Goal: Task Accomplishment & Management: Use online tool/utility

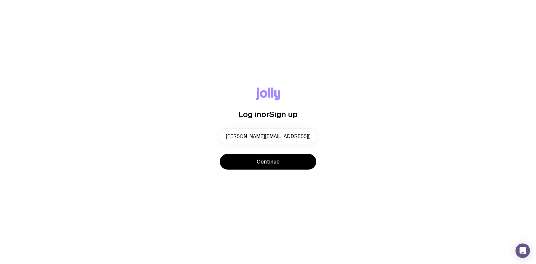
type input "gerardo@coassemble.com"
click at [220, 154] on button "Continue" at bounding box center [268, 162] width 96 height 16
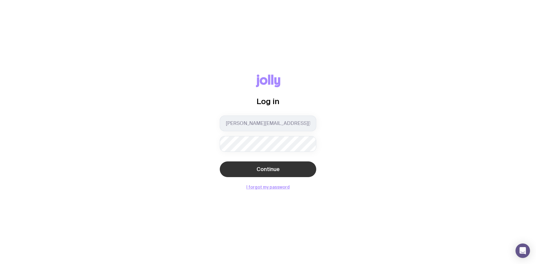
click at [273, 169] on span "Continue" at bounding box center [267, 168] width 23 height 7
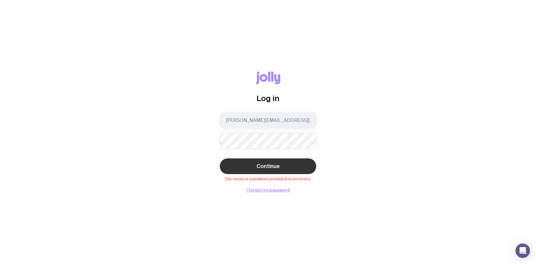
click at [269, 164] on span "Continue" at bounding box center [267, 165] width 23 height 7
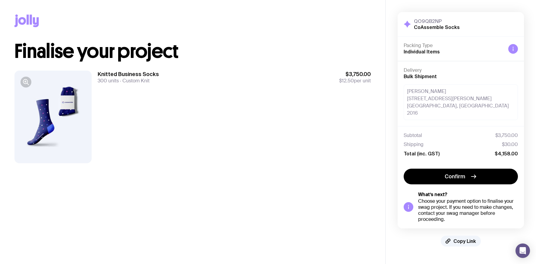
click at [457, 98] on div "[PERSON_NAME] [STREET_ADDRESS][PERSON_NAME][PERSON_NAME] 2016" at bounding box center [460, 102] width 114 height 36
drag, startPoint x: 405, startPoint y: 68, endPoint x: 432, endPoint y: 81, distance: 29.8
click at [432, 81] on div "Delivery Bulk Shipment [PERSON_NAME] [STREET_ADDRESS][PERSON_NAME][PERSON_NAME]…" at bounding box center [460, 93] width 126 height 65
click at [481, 116] on div "Delivery Bulk Shipment [PERSON_NAME] [STREET_ADDRESS][PERSON_NAME][PERSON_NAME]…" at bounding box center [460, 93] width 126 height 65
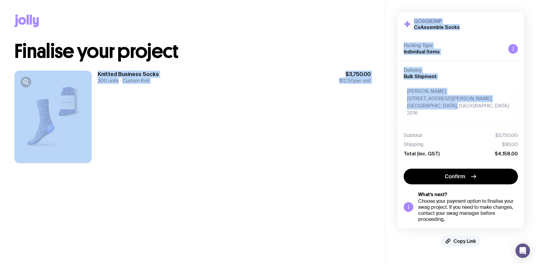
drag, startPoint x: 427, startPoint y: 97, endPoint x: 382, endPoint y: 82, distance: 48.2
click at [327, 44] on div "Copy Link Finalise your project Knitted Business Socks 300 units Custom Knit $3…" at bounding box center [268, 132] width 536 height 264
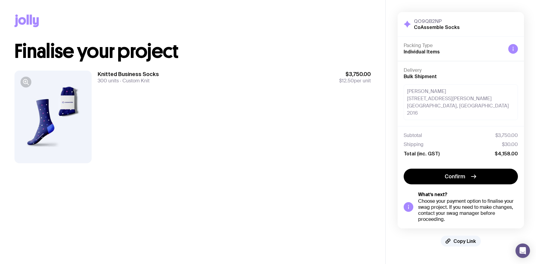
click at [427, 106] on div "[PERSON_NAME] [STREET_ADDRESS][PERSON_NAME][PERSON_NAME] 2016" at bounding box center [460, 102] width 114 height 36
drag, startPoint x: 407, startPoint y: 98, endPoint x: 454, endPoint y: 109, distance: 49.0
click at [454, 109] on div "[PERSON_NAME] Loading Dock, [GEOGRAPHIC_DATA], [GEOGRAPHIC_DATA] 2000" at bounding box center [460, 102] width 114 height 36
copy div "[GEOGRAPHIC_DATA], [GEOGRAPHIC_DATA], [GEOGRAPHIC_DATA] 2000"
